Goal: Information Seeking & Learning: Learn about a topic

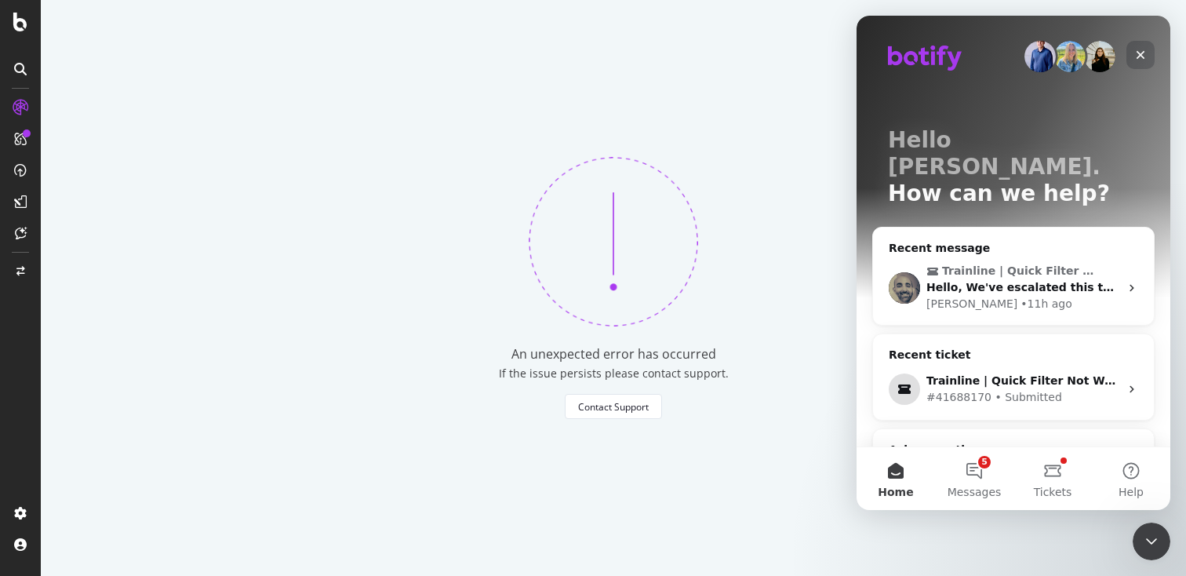
click at [1138, 60] on icon "Close" at bounding box center [1140, 55] width 13 height 13
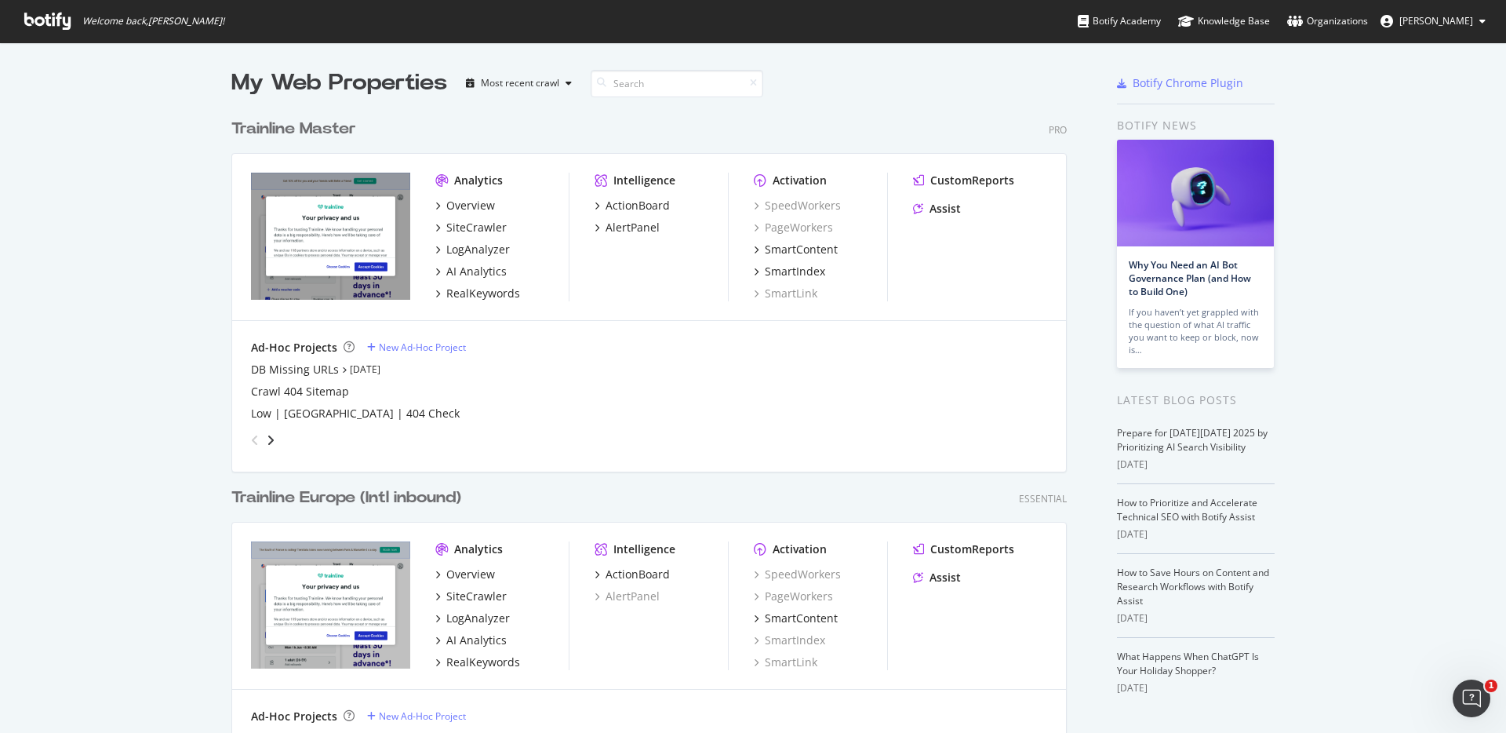
click at [337, 130] on div "Trainline Master" at bounding box center [293, 129] width 125 height 23
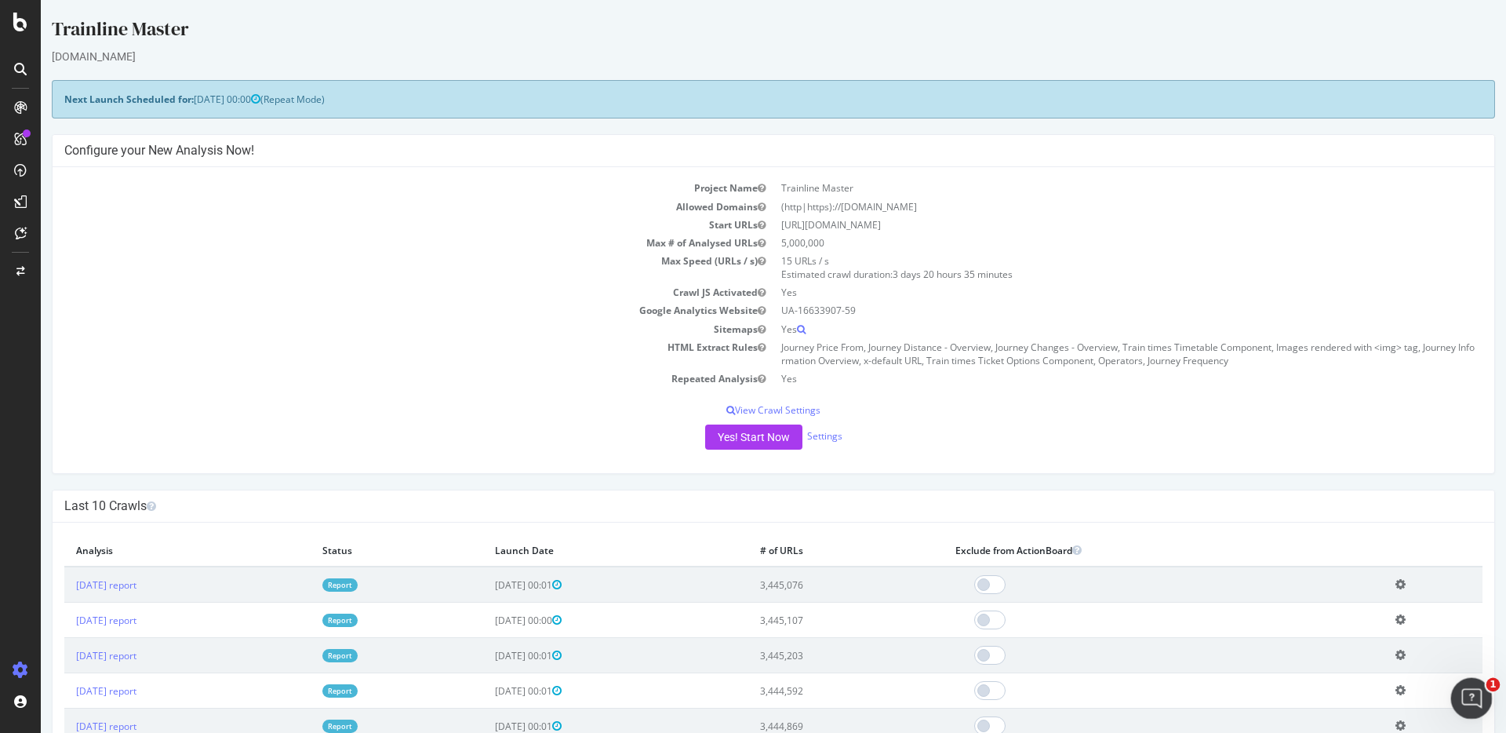
click at [1466, 690] on icon "Open Intercom Messenger" at bounding box center [1470, 696] width 26 height 26
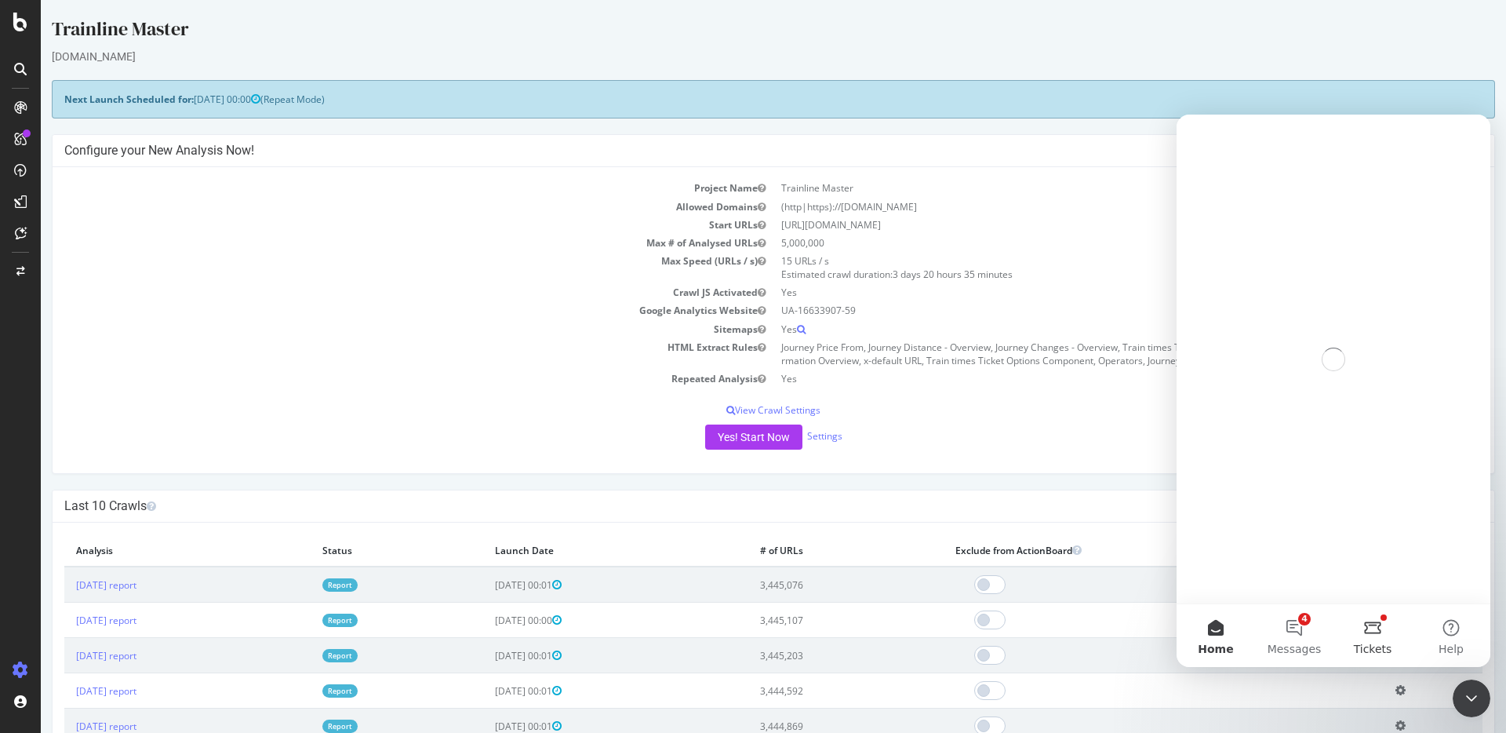
click at [1368, 627] on button "Tickets" at bounding box center [1373, 635] width 78 height 63
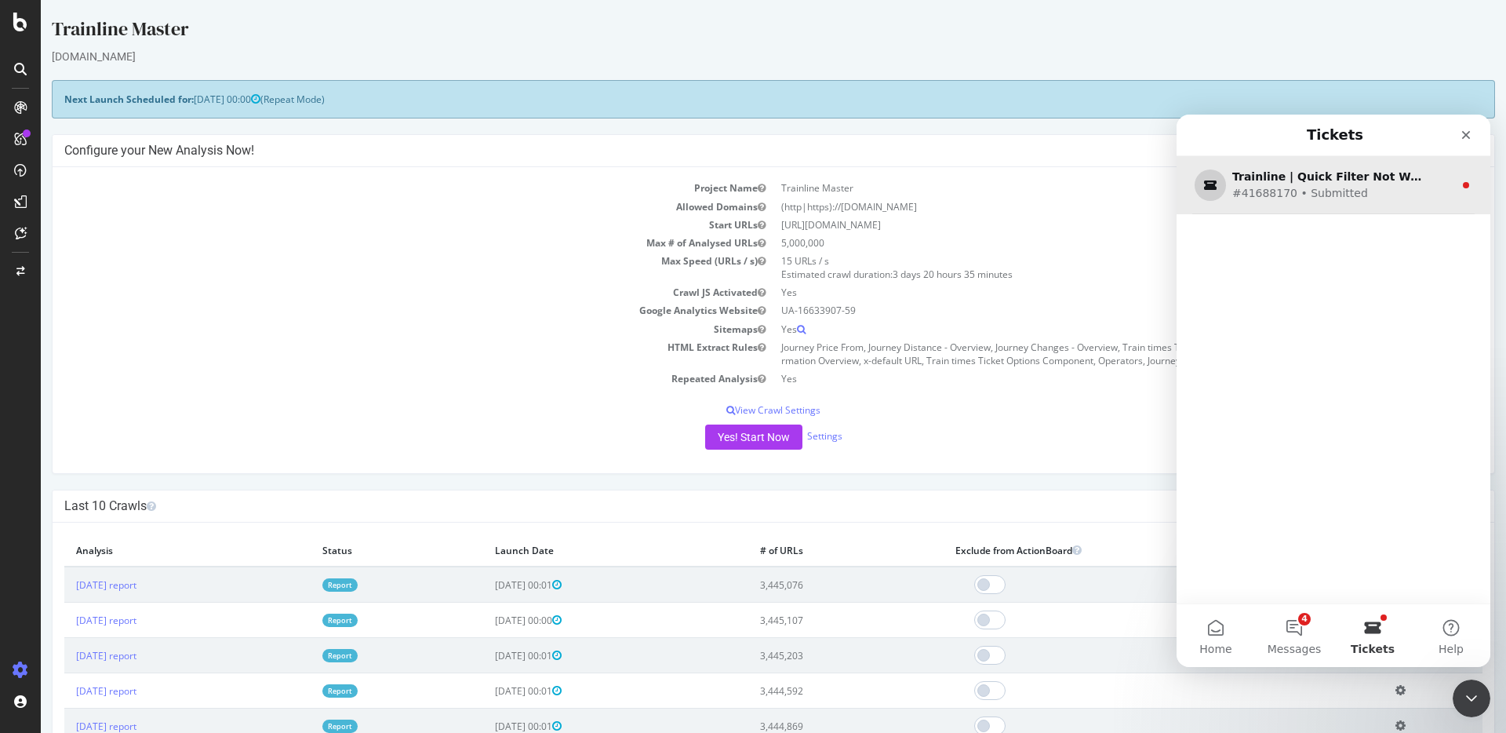
click at [1310, 179] on div "Trainline | Quick Filter Not Working" at bounding box center [1330, 177] width 196 height 16
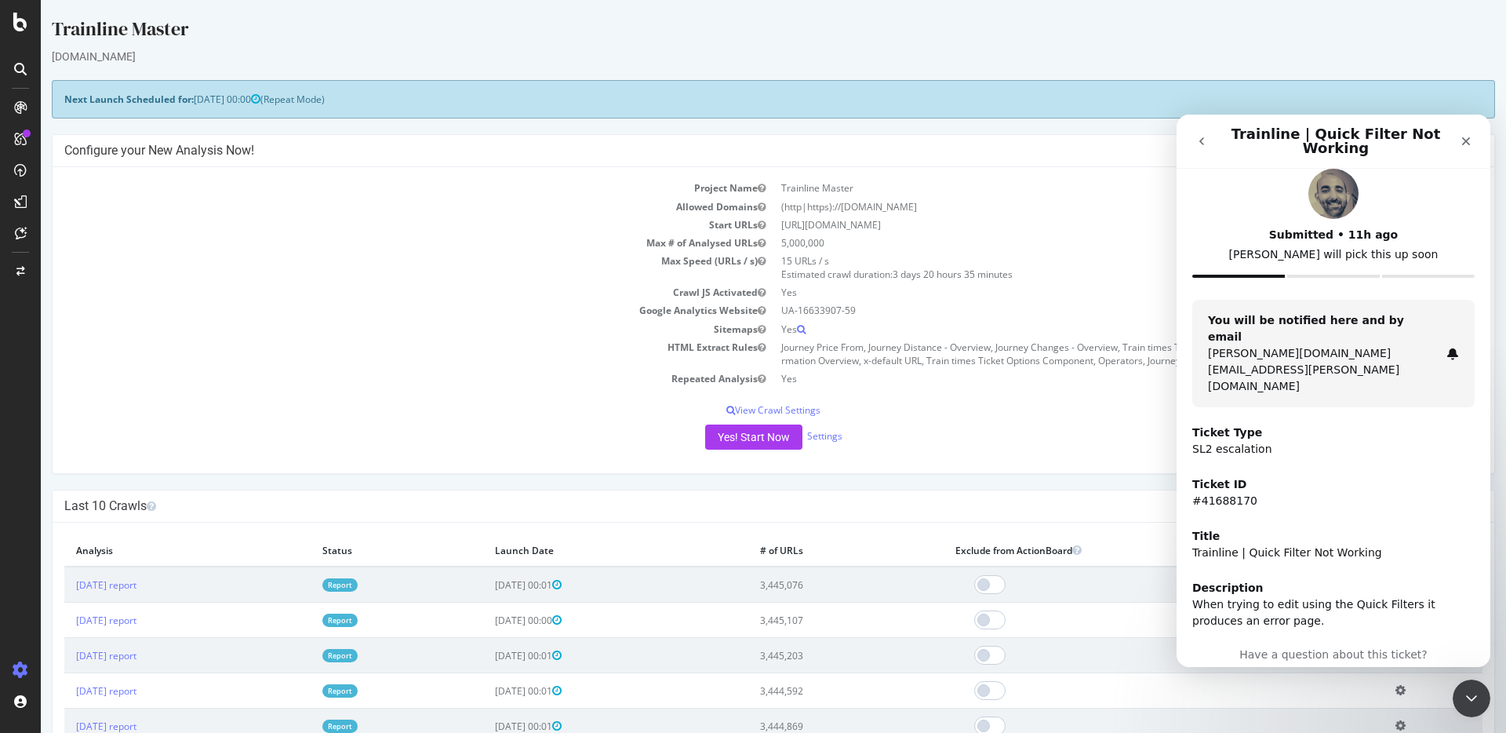
scroll to position [24, 0]
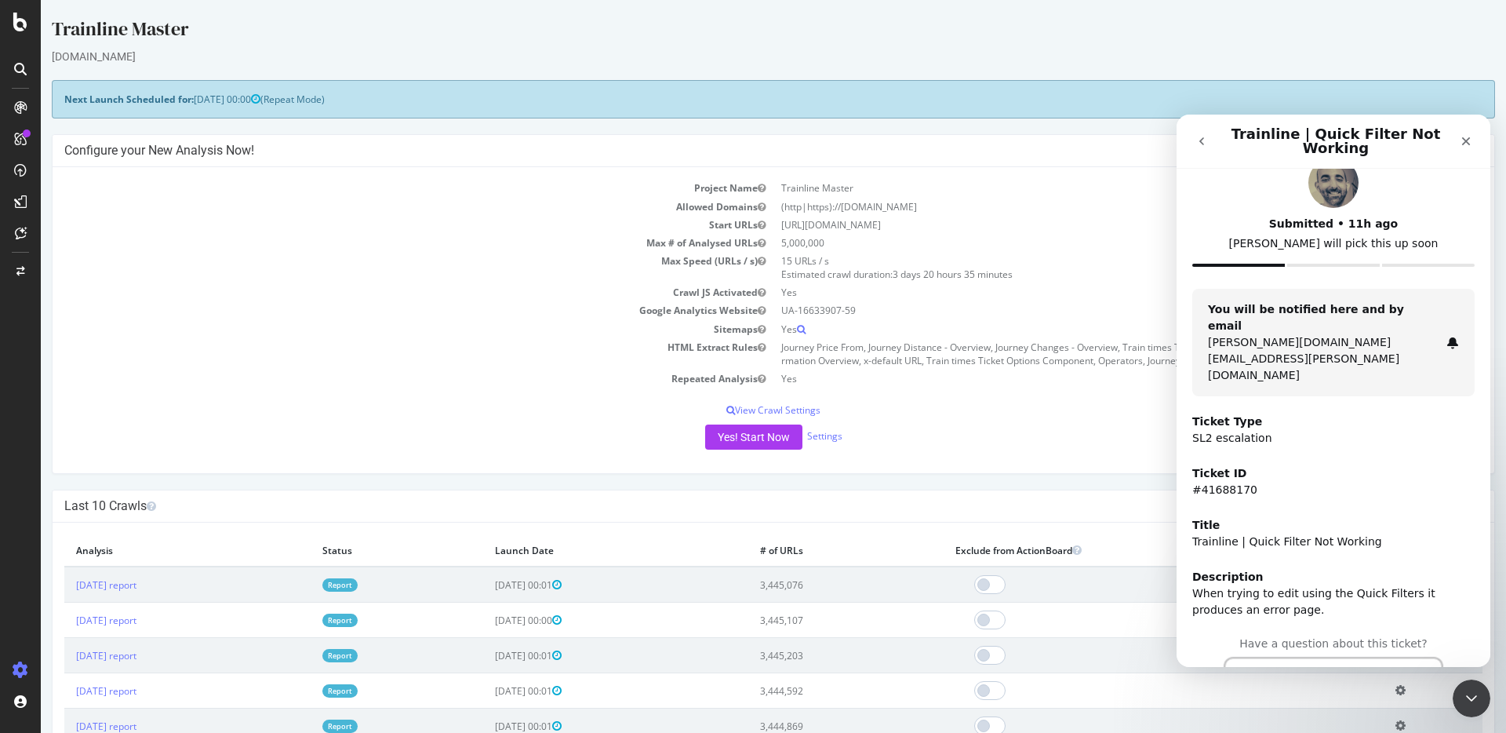
click at [1345, 658] on button "Continue the conversation" at bounding box center [1333, 674] width 217 height 33
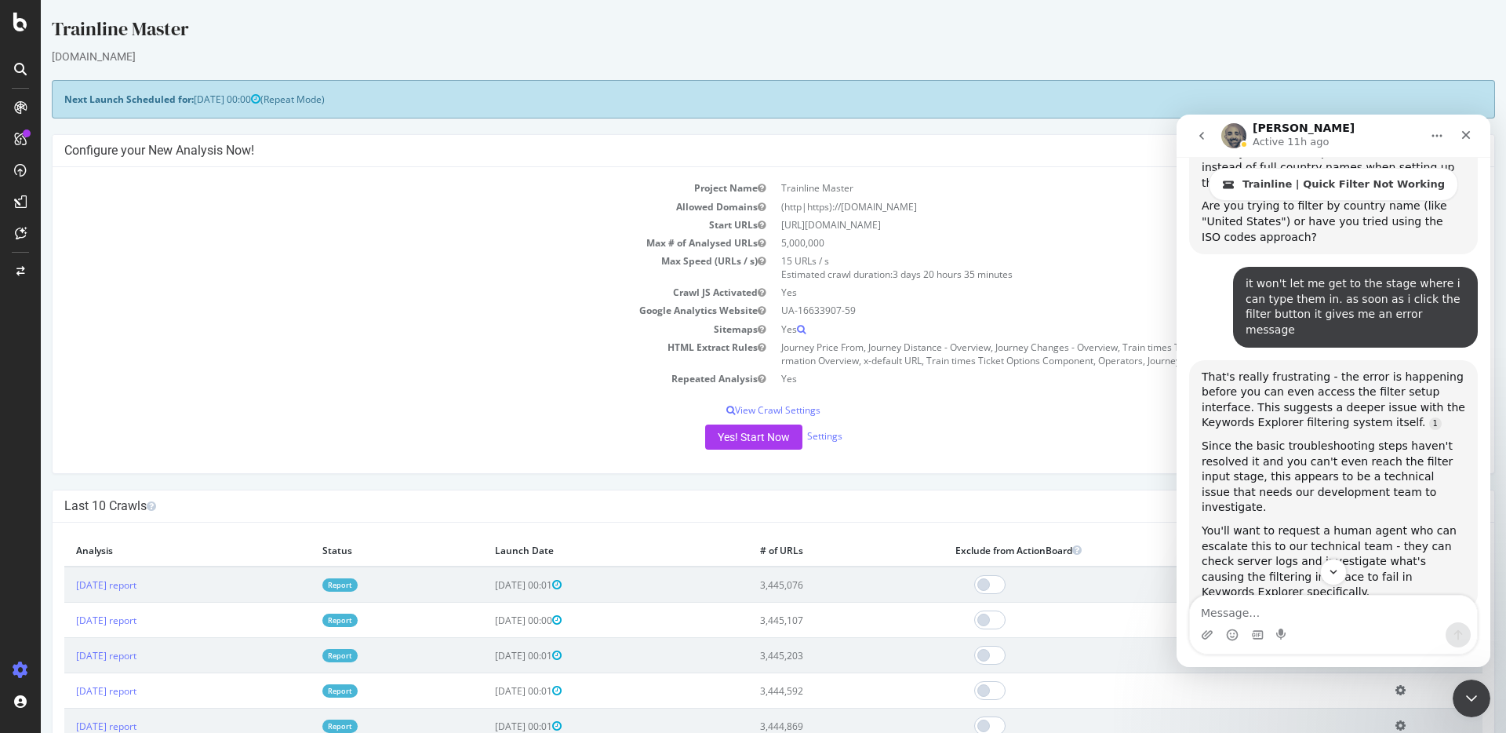
scroll to position [2247, 0]
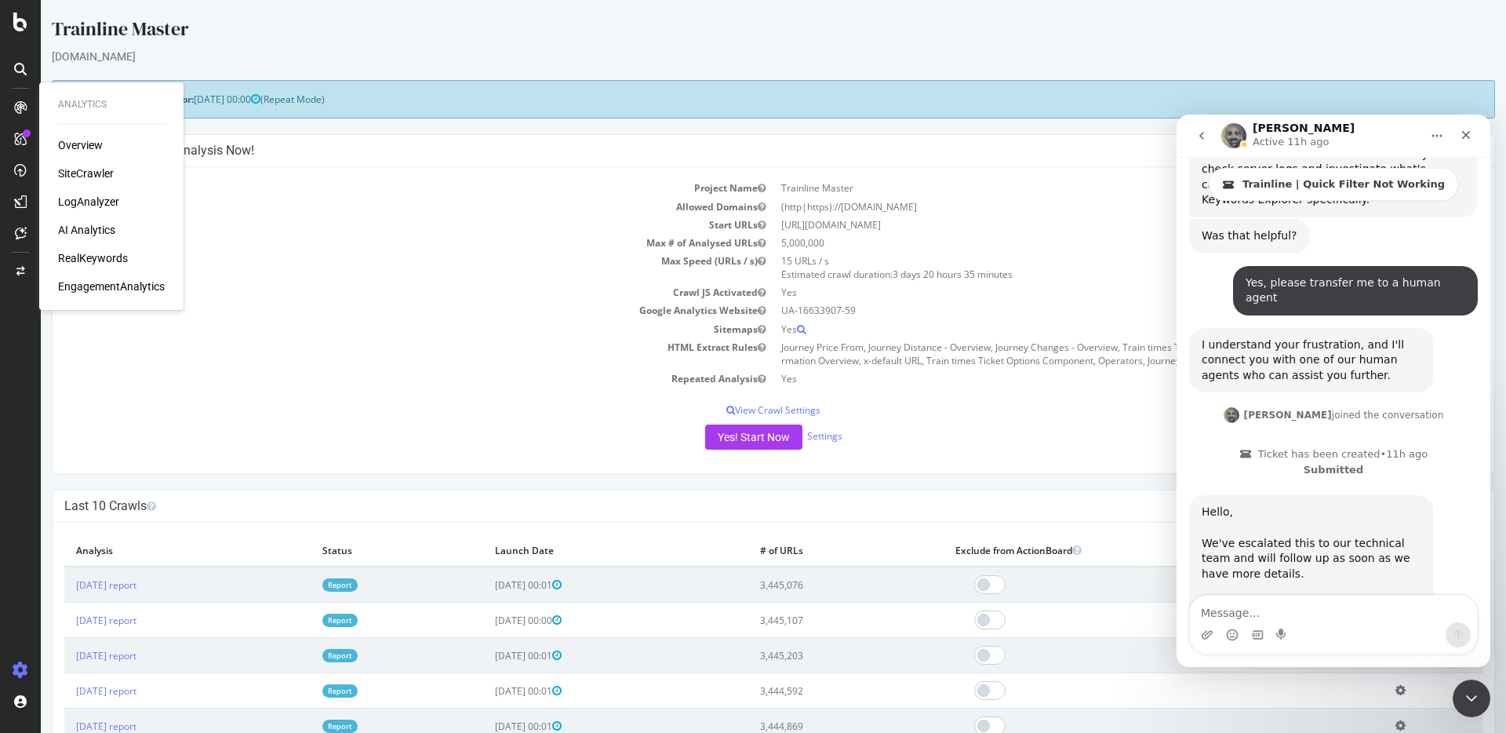
click at [78, 263] on div "RealKeywords" at bounding box center [93, 258] width 70 height 16
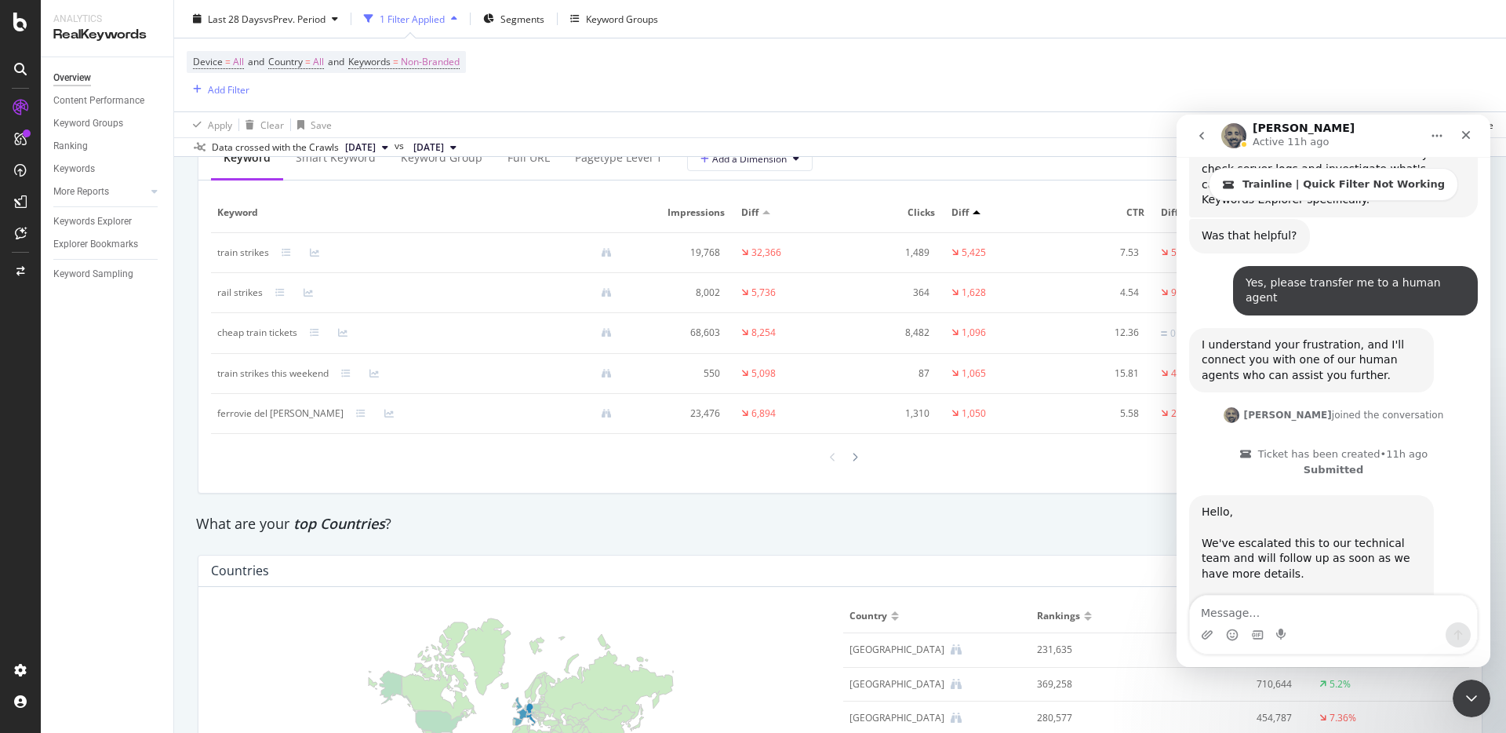
scroll to position [2201, 0]
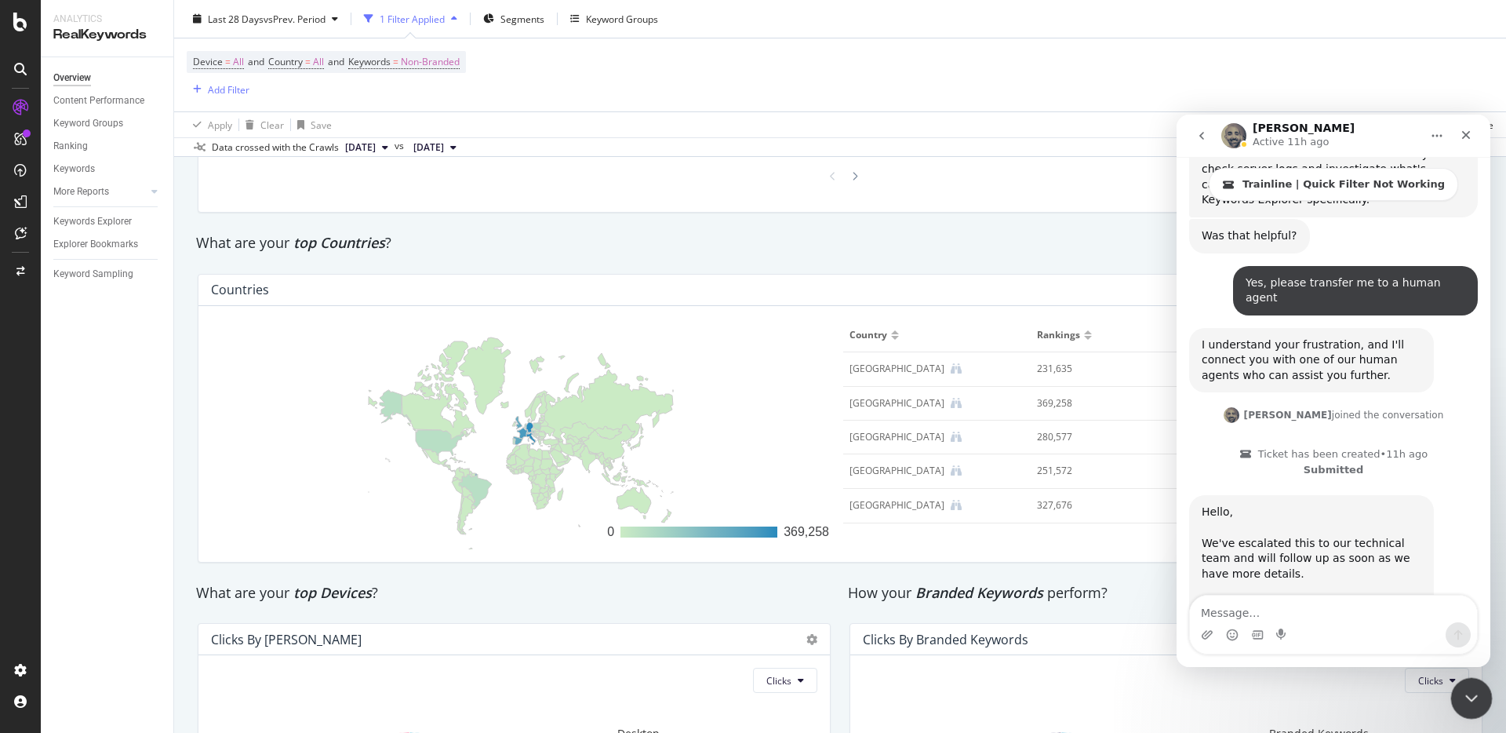
click at [1472, 693] on icon "Close Intercom Messenger" at bounding box center [1469, 695] width 19 height 19
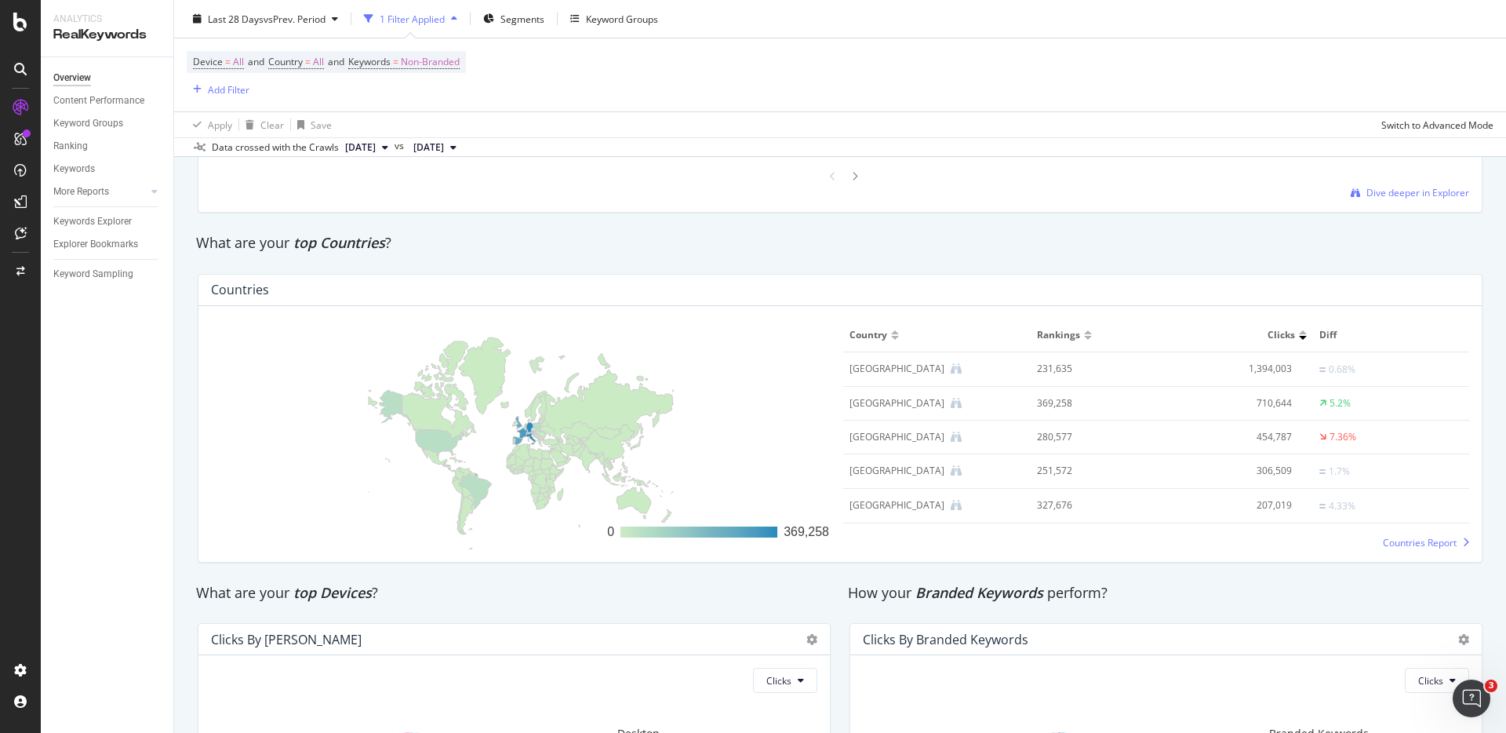
scroll to position [2247, 0]
click at [1396, 545] on span "Countries Report" at bounding box center [1420, 542] width 74 height 13
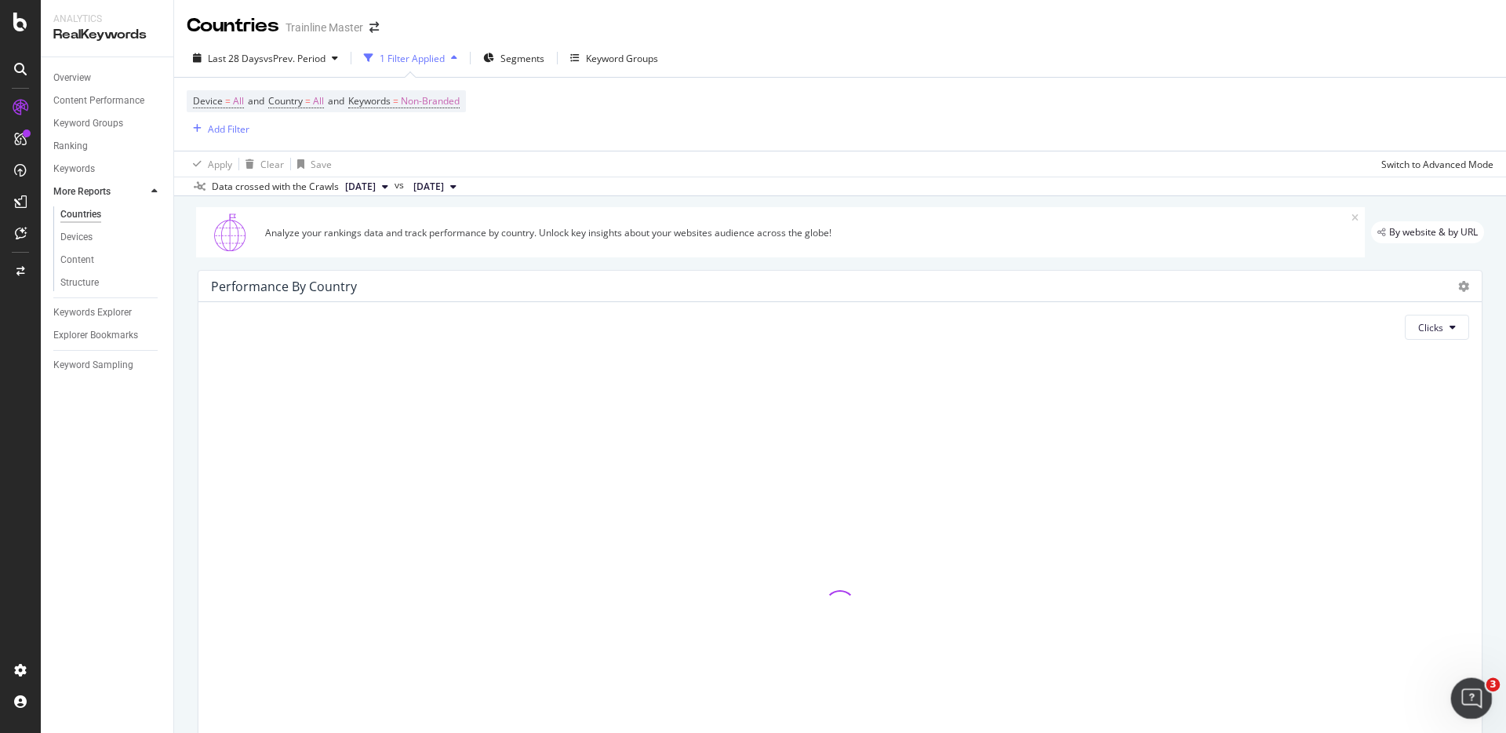
click at [1489, 690] on span "3" at bounding box center [1494, 685] width 14 height 14
click at [1475, 690] on icon "Open Intercom Messenger" at bounding box center [1470, 696] width 26 height 26
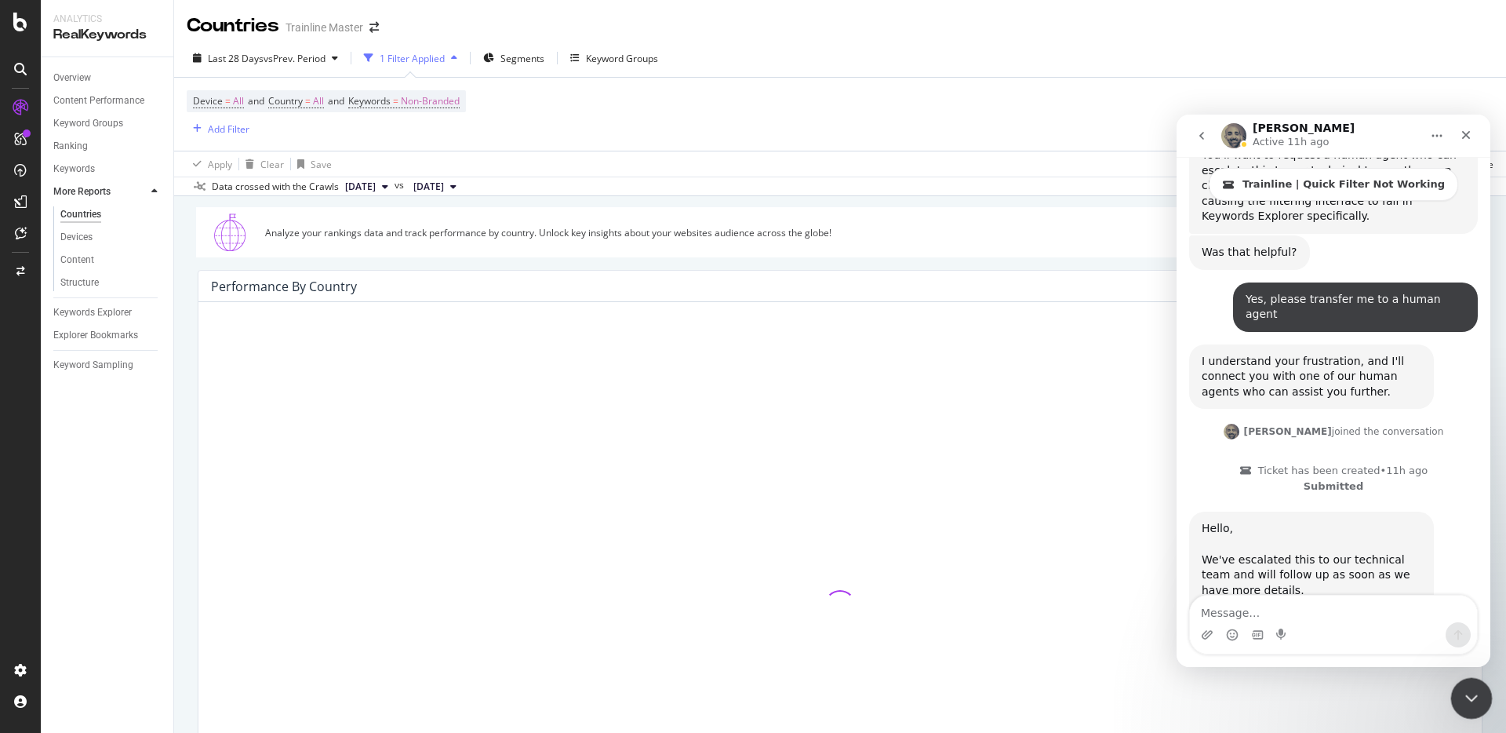
scroll to position [2247, 0]
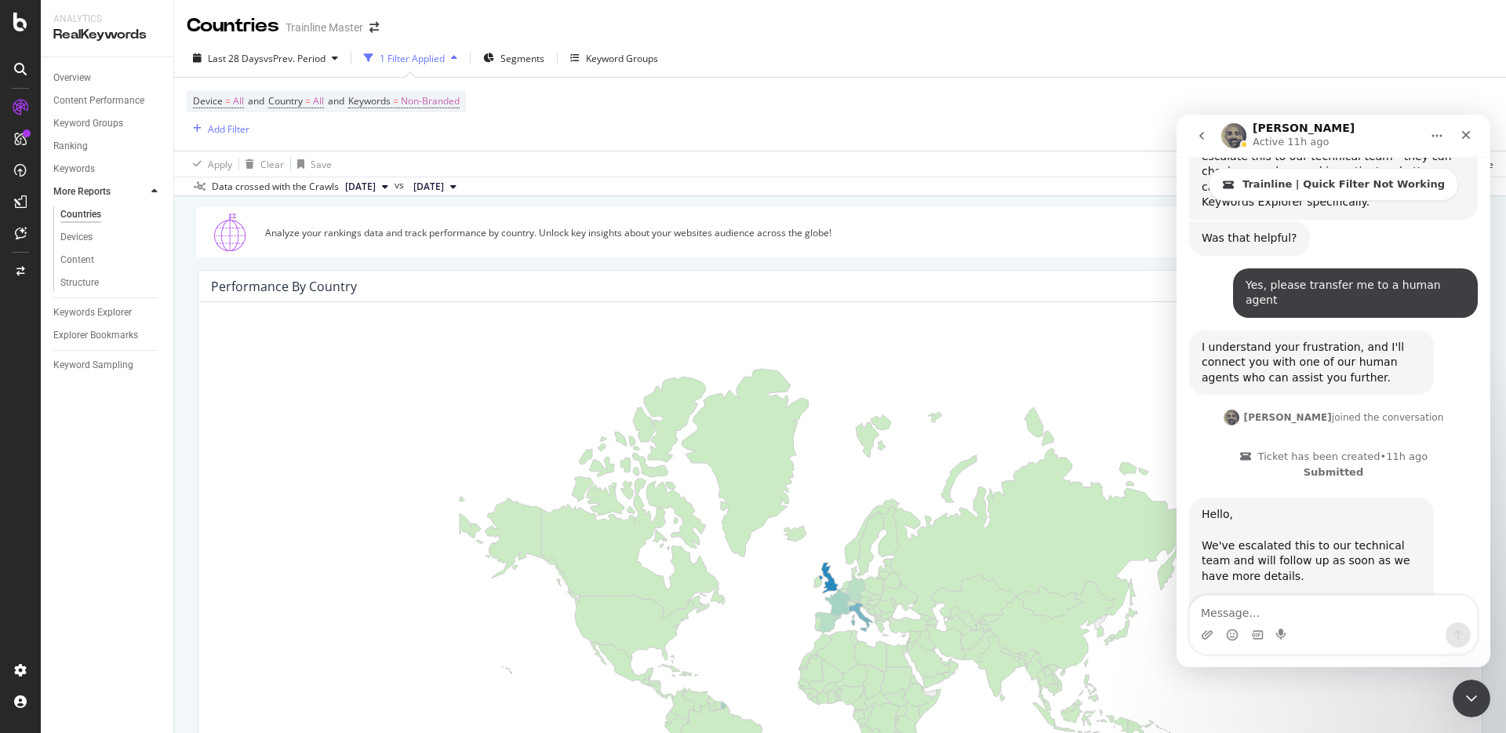
click at [759, 214] on div "Analyze your rankings data and track performance by country. Unlock key insight…" at bounding box center [780, 232] width 1169 height 50
click at [297, 95] on span "Country" at bounding box center [285, 100] width 35 height 13
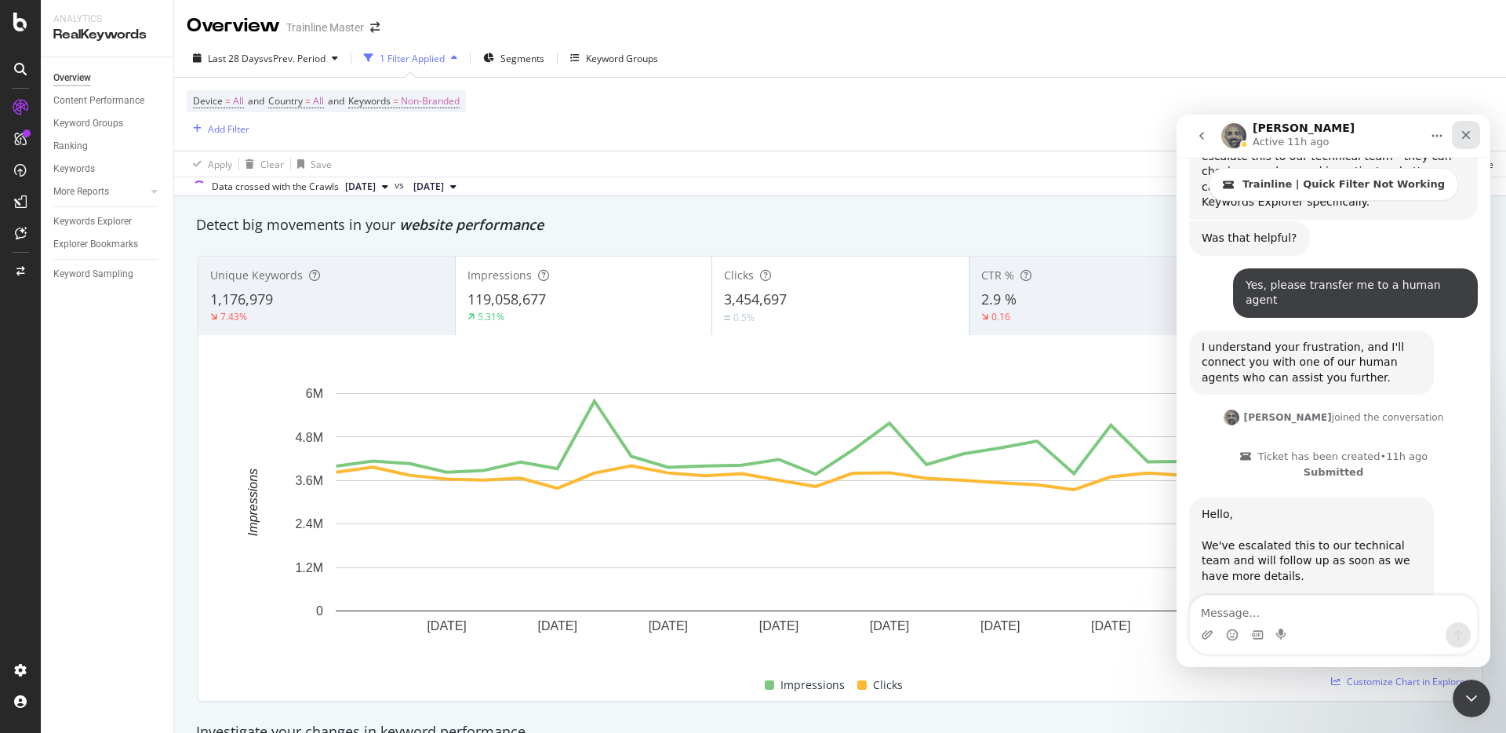
click at [1457, 140] on div "Close" at bounding box center [1466, 135] width 28 height 28
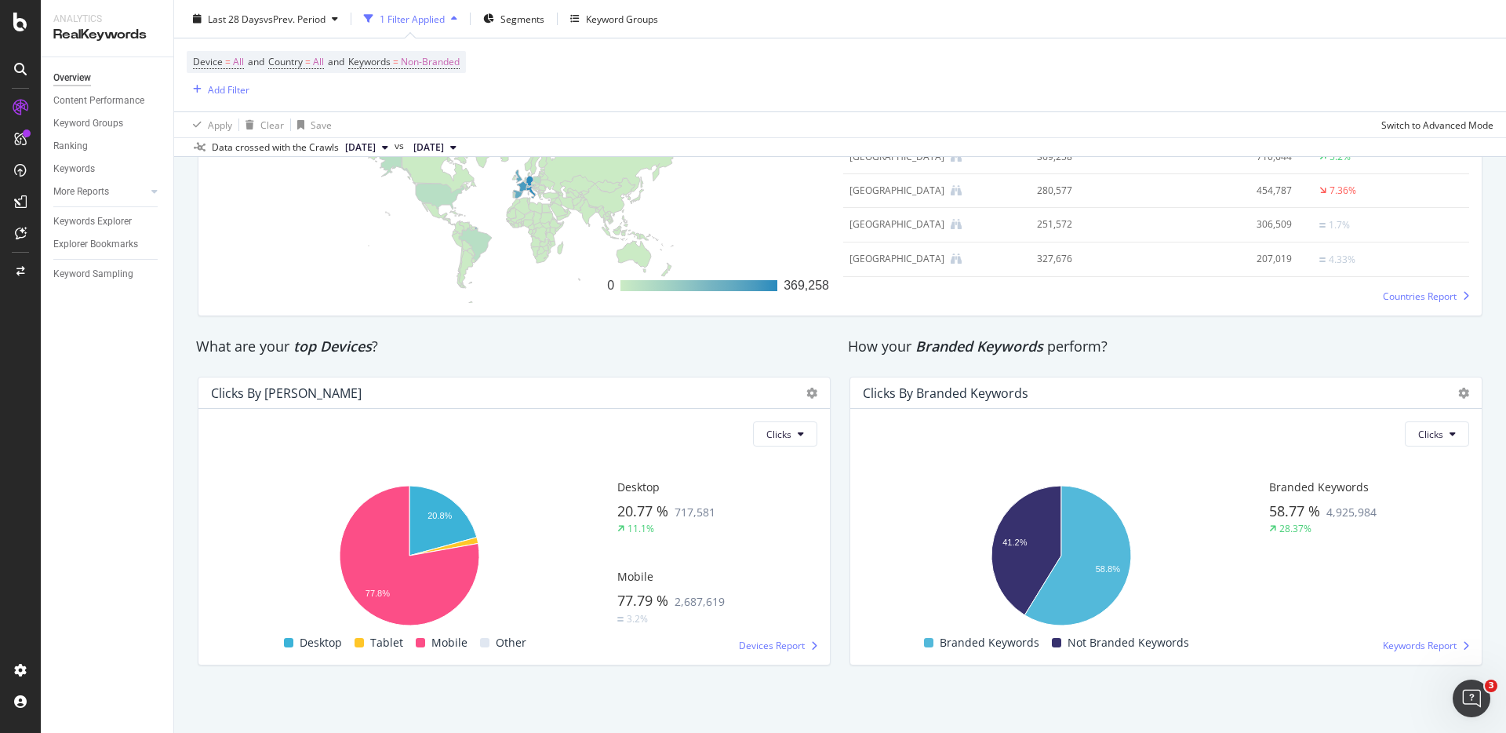
scroll to position [2114, 0]
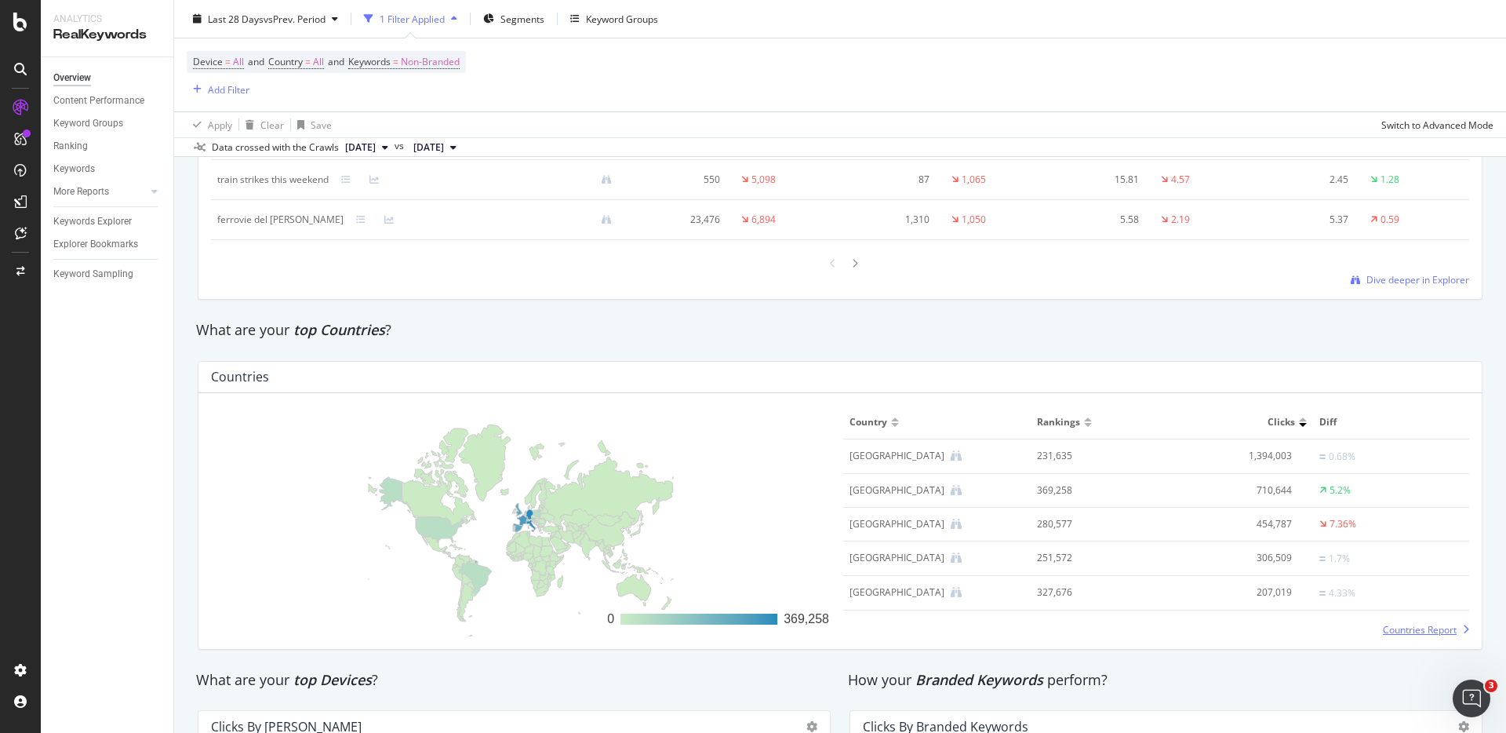
click at [1411, 628] on span "Countries Report" at bounding box center [1420, 629] width 74 height 13
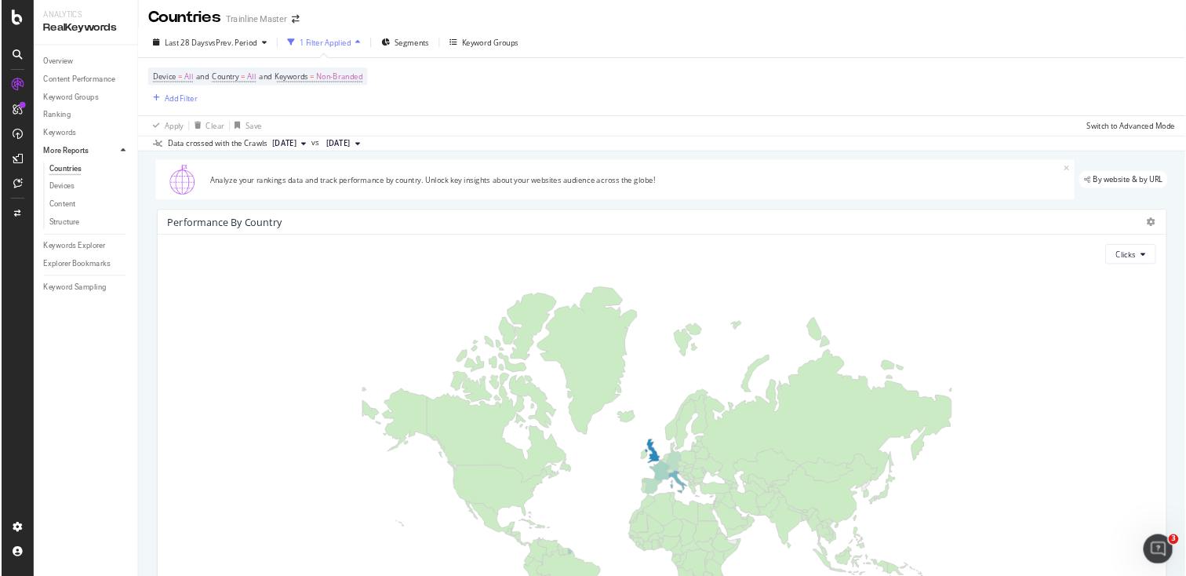
scroll to position [272, 0]
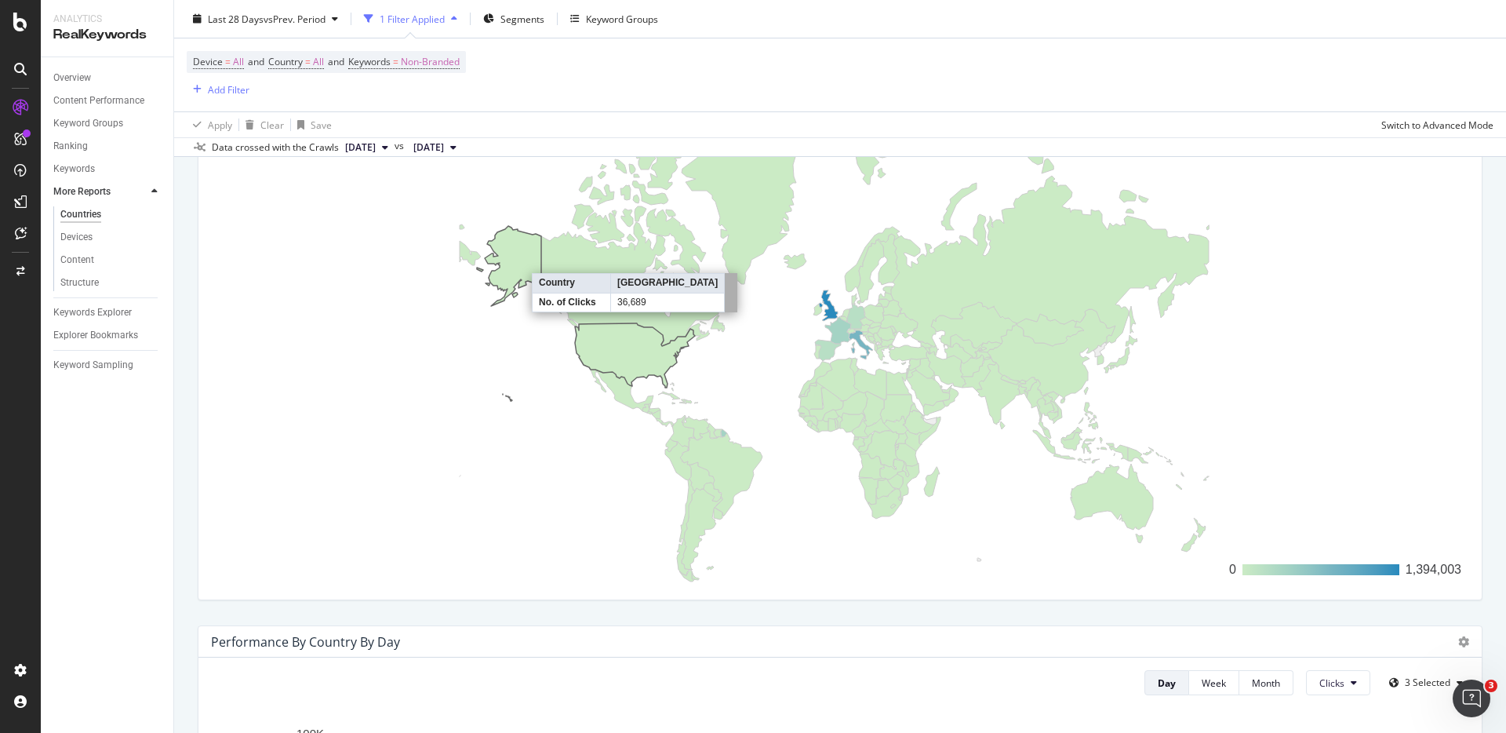
click at [635, 347] on icon at bounding box center [586, 313] width 218 height 175
